Goal: Information Seeking & Learning: Learn about a topic

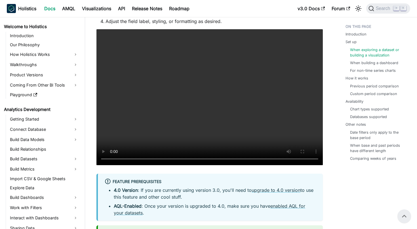
scroll to position [181, 0]
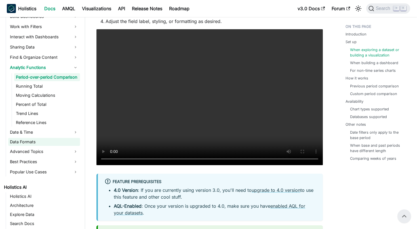
click at [57, 146] on link "Data Formats" at bounding box center [44, 142] width 72 height 8
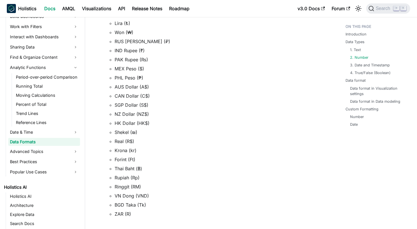
scroll to position [490, 0]
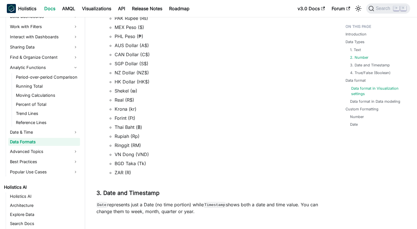
click at [362, 90] on link "Data format in Visualization settings" at bounding box center [379, 91] width 56 height 11
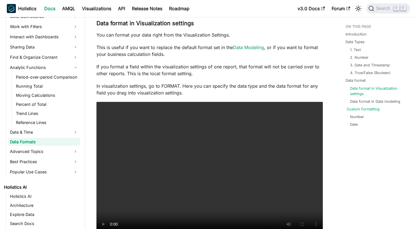
click at [370, 109] on link "Custom Formatting" at bounding box center [363, 108] width 33 height 5
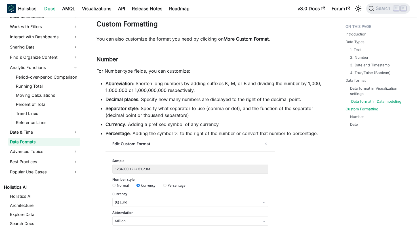
click at [370, 100] on link "Data format in Data modeling" at bounding box center [376, 101] width 50 height 5
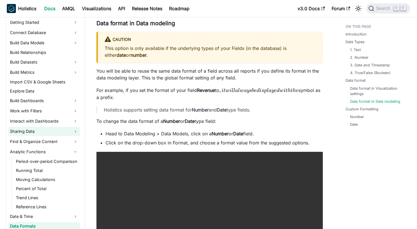
scroll to position [97, 0]
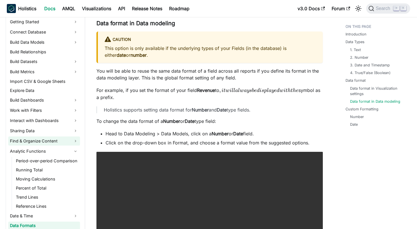
click at [74, 141] on link "Find & Organize Content" at bounding box center [44, 141] width 72 height 9
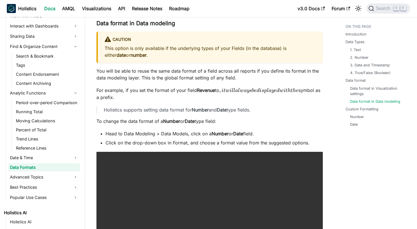
scroll to position [193, 0]
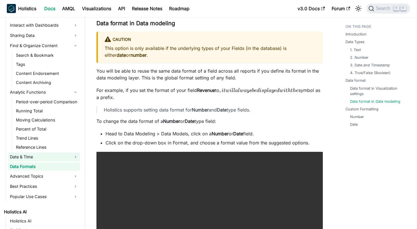
click at [67, 155] on link "Date & Time" at bounding box center [44, 156] width 72 height 9
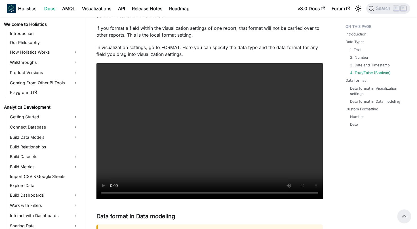
scroll to position [561, 0]
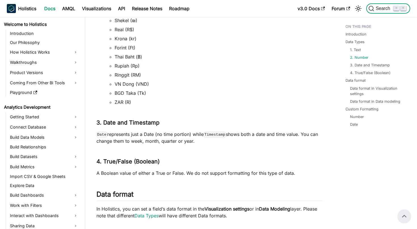
click at [382, 4] on button "Search ⌘ K" at bounding box center [389, 8] width 44 height 10
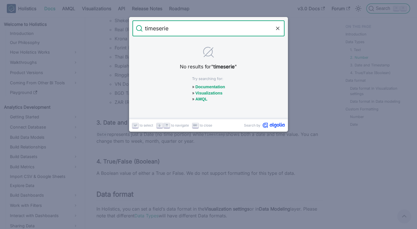
type input "timeseries"
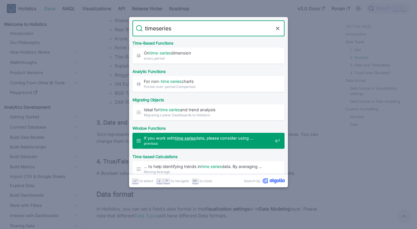
click at [213, 143] on span "previous" at bounding box center [208, 143] width 129 height 5
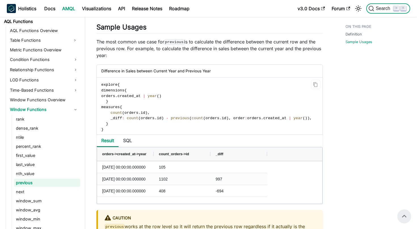
scroll to position [422, 0]
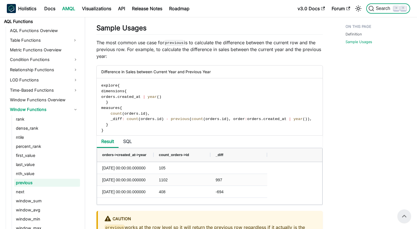
click at [381, 10] on span "Search" at bounding box center [384, 8] width 20 height 5
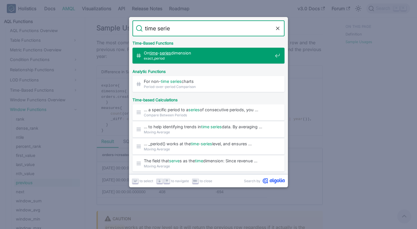
type input "time series"
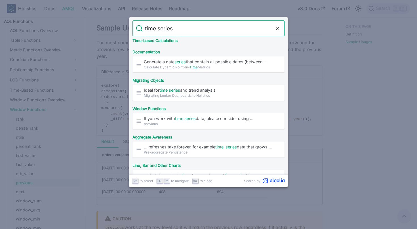
scroll to position [123, 0]
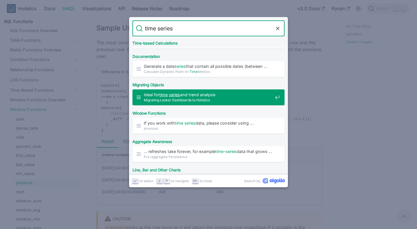
click at [162, 101] on span "Migrating Looker Dashboards to Holistics" at bounding box center [208, 99] width 129 height 5
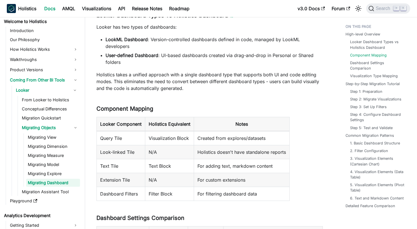
scroll to position [86, 0]
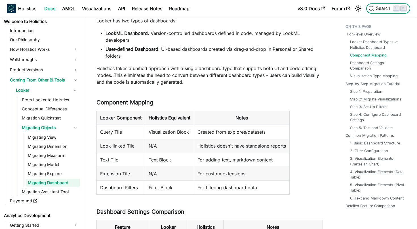
click at [376, 12] on button "Search ⌘ K" at bounding box center [389, 8] width 44 height 10
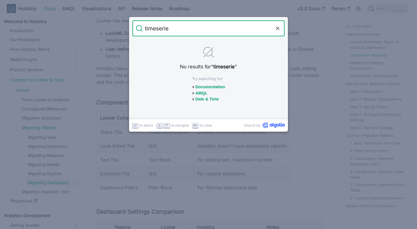
type input "timeseries"
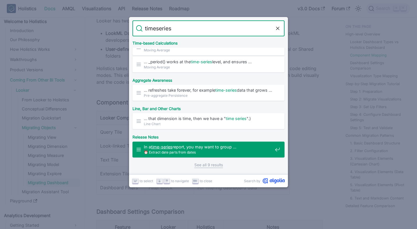
scroll to position [122, 0]
click at [178, 152] on span "⏰ Extract date parts from dates" at bounding box center [208, 152] width 129 height 5
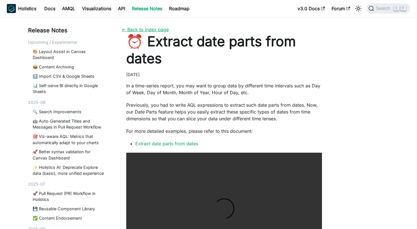
click at [137, 29] on link "← Back to index page" at bounding box center [145, 30] width 47 height 6
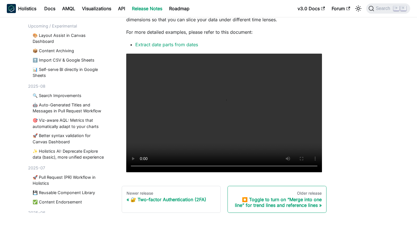
scroll to position [98, 0]
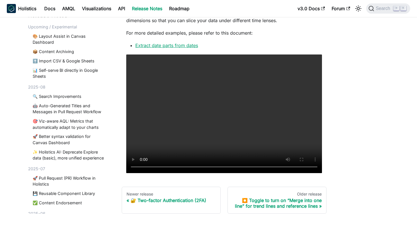
click at [181, 46] on link "Extract date parts from dates" at bounding box center [166, 46] width 63 height 6
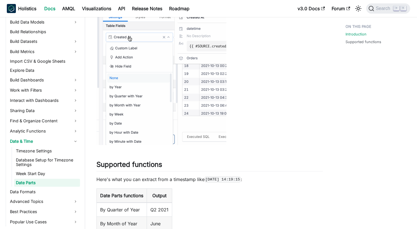
scroll to position [151, 0]
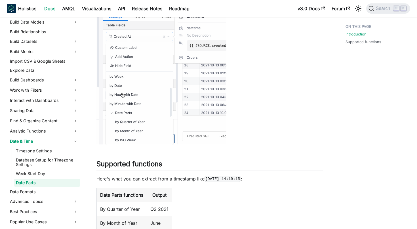
click at [141, 121] on img at bounding box center [162, 78] width 130 height 132
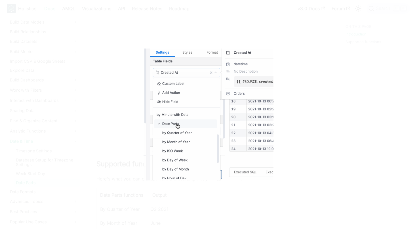
click at [206, 190] on div at bounding box center [208, 114] width 417 height 229
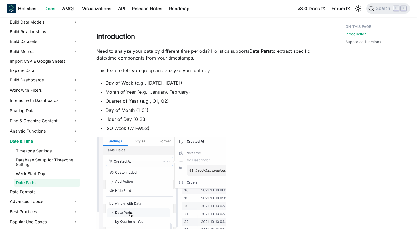
scroll to position [30, 0]
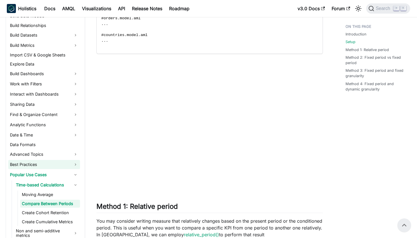
scroll to position [124, 0]
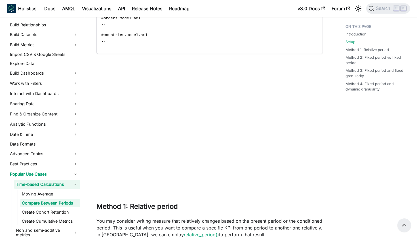
click at [69, 184] on link "Time-based Calculations" at bounding box center [47, 184] width 66 height 9
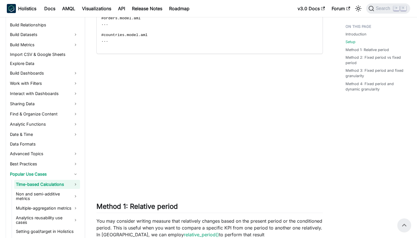
click at [62, 185] on link "Time-based Calculations" at bounding box center [47, 184] width 66 height 9
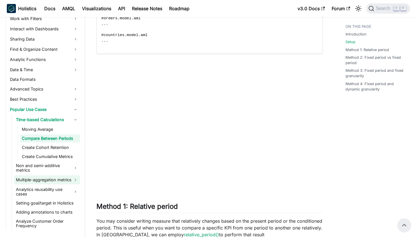
scroll to position [190, 0]
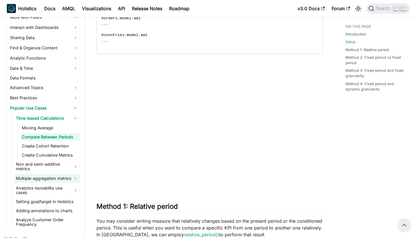
click at [70, 183] on link "Multiple-aggregation metrics" at bounding box center [47, 178] width 66 height 9
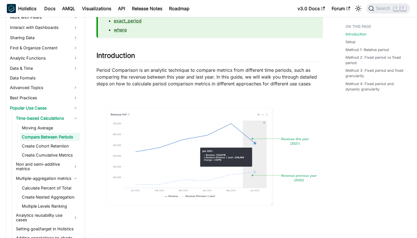
scroll to position [99, 0]
click at [48, 129] on link "Moving Average" at bounding box center [50, 128] width 60 height 8
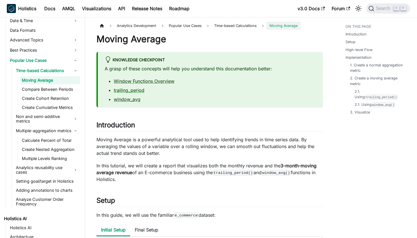
scroll to position [16, 0]
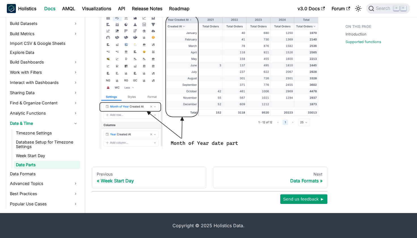
scroll to position [455, 0]
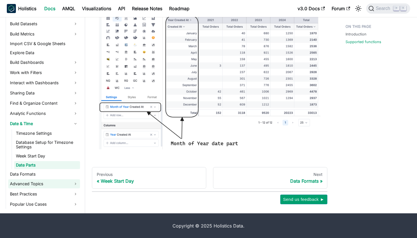
click at [71, 183] on link "Advanced Topics" at bounding box center [44, 183] width 72 height 9
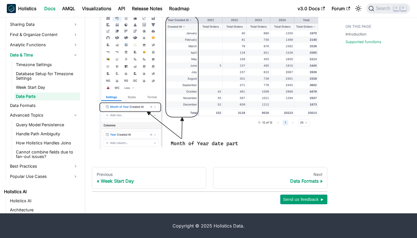
scroll to position [180, 0]
click at [72, 165] on link "Best Practices" at bounding box center [44, 165] width 72 height 9
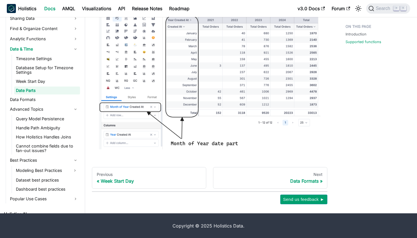
scroll to position [190, 0]
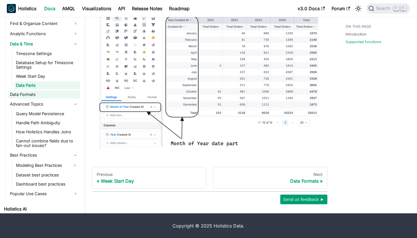
click at [50, 96] on link "Data Formats" at bounding box center [44, 95] width 72 height 8
